Goal: Transaction & Acquisition: Purchase product/service

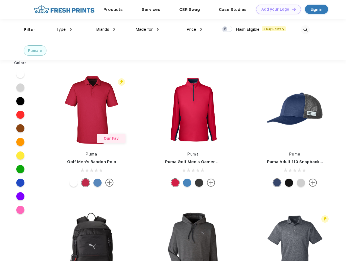
click at [276, 9] on link "Add your Logo Design Tool" at bounding box center [278, 9] width 45 height 9
click at [0, 0] on div "Design Tool" at bounding box center [0, 0] width 0 height 0
click at [291, 9] on link "Add your Logo Design Tool" at bounding box center [278, 9] width 45 height 9
click at [26, 30] on div "Filter" at bounding box center [29, 30] width 11 height 6
click at [64, 29] on span "Type" at bounding box center [60, 29] width 9 height 5
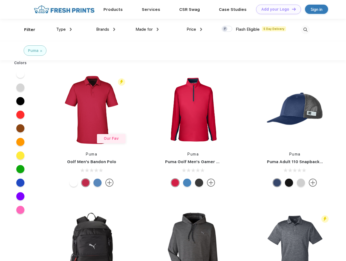
click at [106, 29] on span "Brands" at bounding box center [102, 29] width 13 height 5
click at [147, 29] on span "Made for" at bounding box center [143, 29] width 17 height 5
click at [194, 29] on span "Price" at bounding box center [190, 29] width 9 height 5
click at [227, 29] on div at bounding box center [226, 29] width 11 height 6
click at [225, 29] on input "checkbox" at bounding box center [223, 28] width 4 height 4
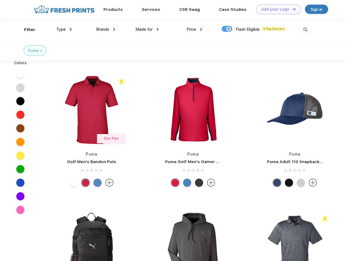
click at [305, 30] on img at bounding box center [305, 29] width 9 height 9
